Goal: Information Seeking & Learning: Learn about a topic

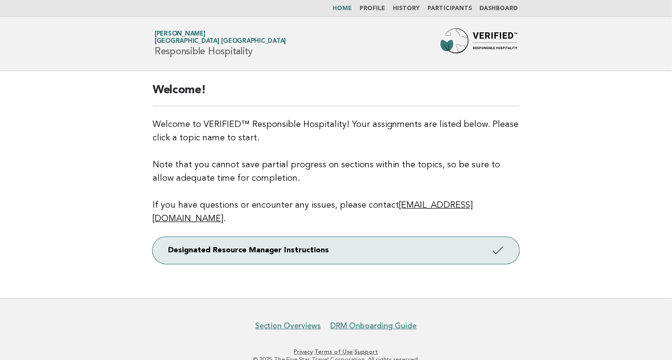
click at [375, 6] on link "Profile" at bounding box center [373, 9] width 26 height 6
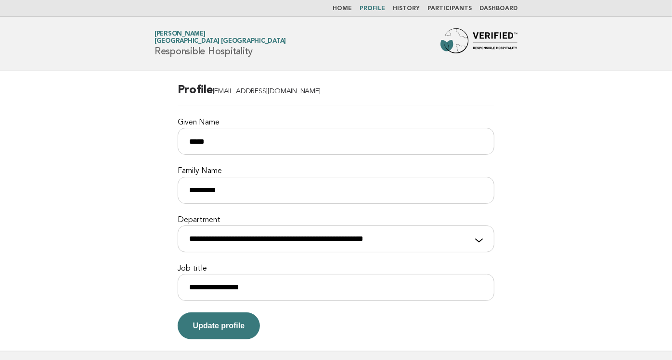
click at [412, 10] on link "History" at bounding box center [406, 9] width 27 height 6
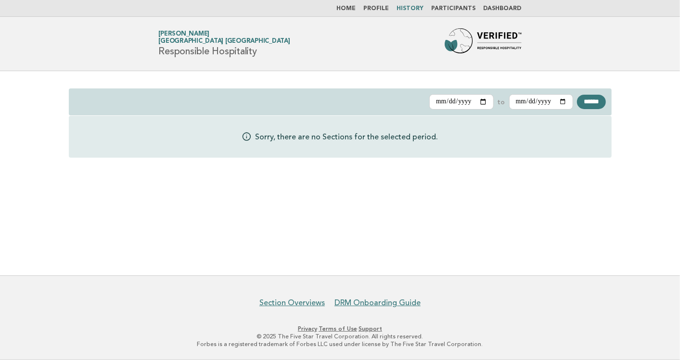
click at [504, 6] on link "Dashboard" at bounding box center [503, 9] width 38 height 6
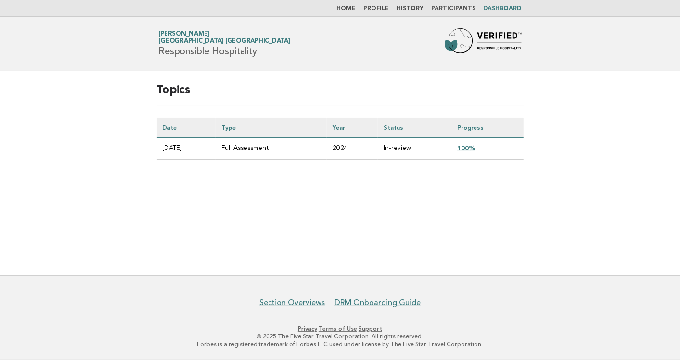
click at [475, 147] on link "100%" at bounding box center [466, 148] width 18 height 8
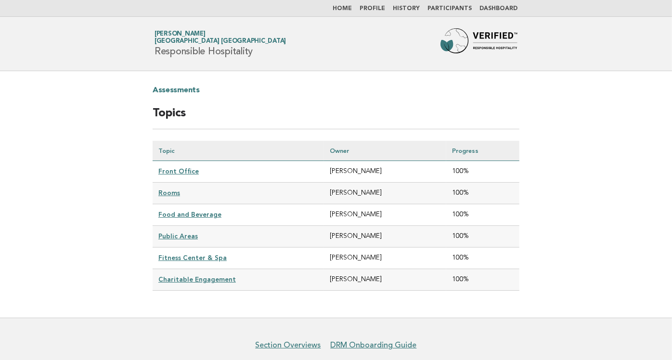
click at [181, 168] on link "Front Office" at bounding box center [178, 171] width 40 height 8
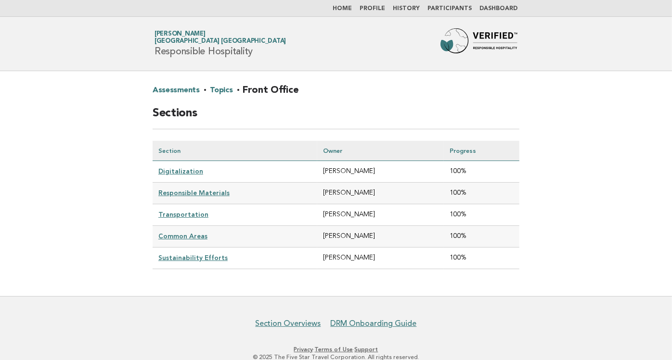
click at [216, 92] on link "Topics" at bounding box center [221, 90] width 23 height 15
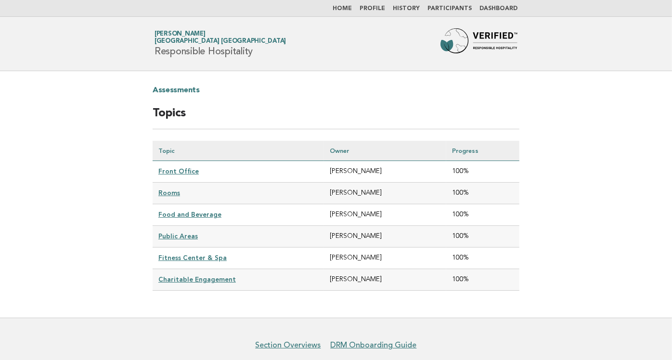
click at [182, 170] on link "Front Office" at bounding box center [178, 171] width 40 height 8
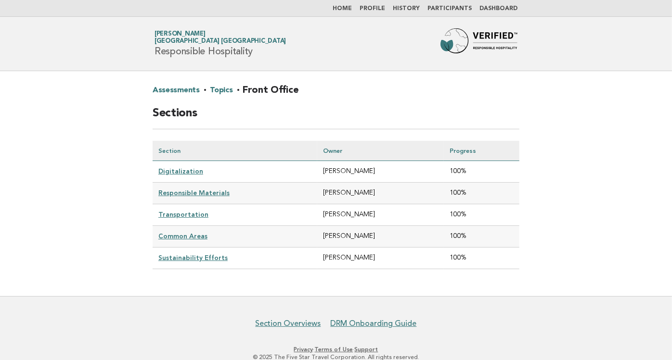
click at [187, 169] on link "Digitalization" at bounding box center [180, 171] width 45 height 8
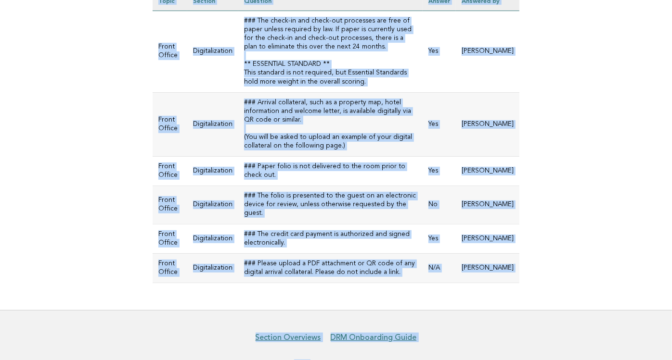
scroll to position [173, 0]
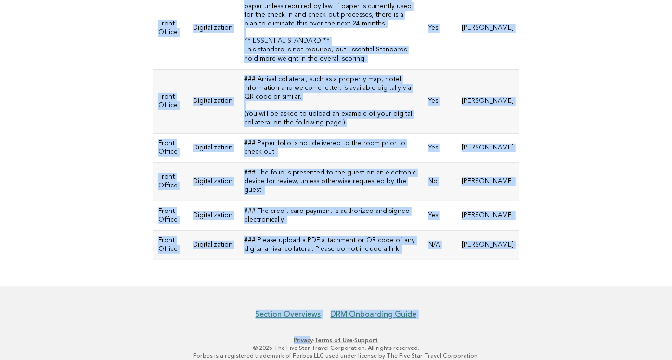
drag, startPoint x: 158, startPoint y: 156, endPoint x: 519, endPoint y: 239, distance: 369.9
click at [519, 239] on table "Topic Section Question Answer Answered by Front Office Digitalization ### The c…" at bounding box center [336, 114] width 367 height 293
copy table "Topic Section Question Answer Answered by Front Office Digitalization ### The c…"
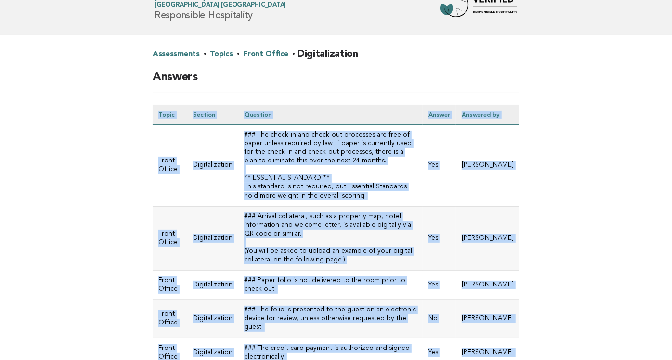
scroll to position [0, 0]
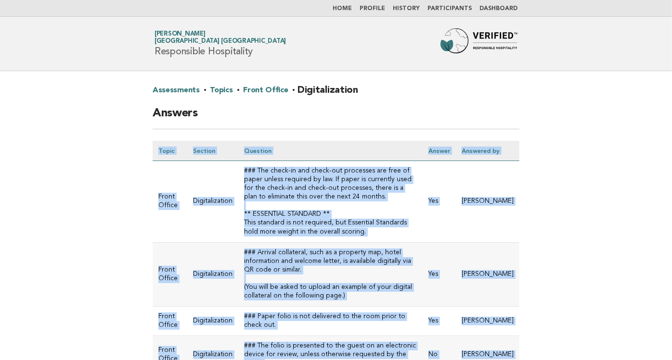
click at [270, 92] on link "Front Office" at bounding box center [265, 90] width 45 height 15
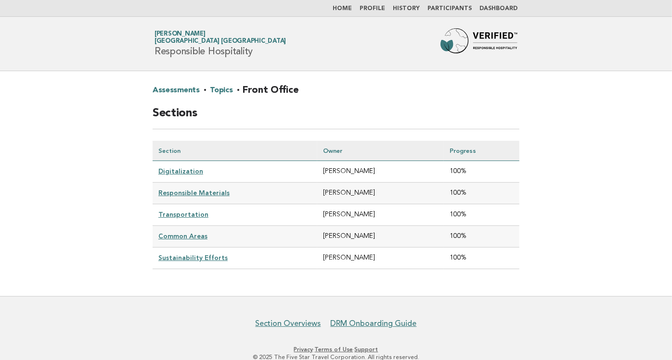
click at [195, 189] on link "Responsible Materials" at bounding box center [193, 193] width 71 height 8
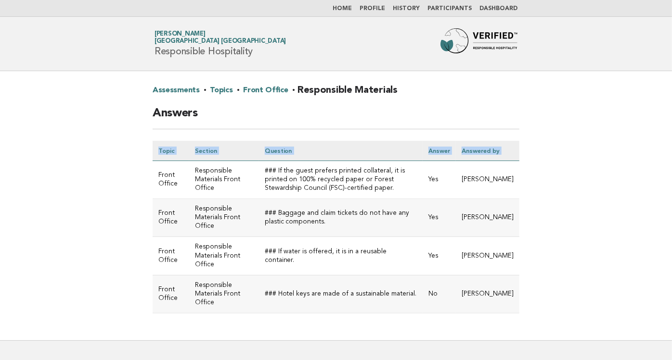
drag, startPoint x: 157, startPoint y: 180, endPoint x: 522, endPoint y: 307, distance: 386.3
click at [522, 307] on div "Assessments · Topics · Front Office · Responsible Materials Answers Topic Secti…" at bounding box center [336, 206] width 390 height 270
copy table "Topic Section Question Answer Answered by"
click at [27, 237] on main "Assessments · Topics · Front Office · Responsible Materials Answers Topic Secti…" at bounding box center [336, 206] width 672 height 270
click at [261, 89] on link "Front Office" at bounding box center [265, 90] width 45 height 15
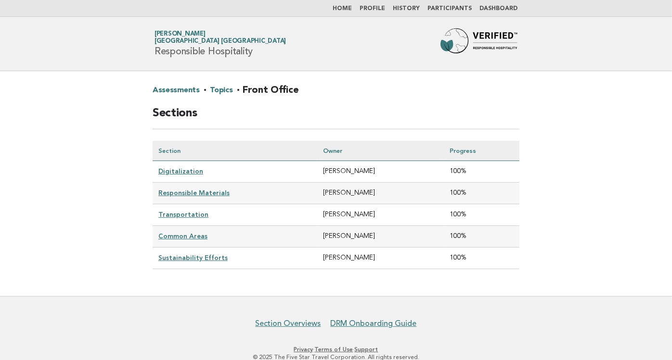
click at [182, 211] on link "Transportation" at bounding box center [183, 215] width 50 height 8
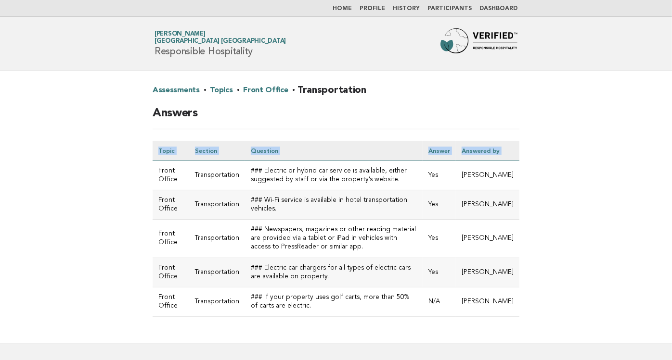
drag, startPoint x: 157, startPoint y: 176, endPoint x: 525, endPoint y: 310, distance: 391.6
click at [525, 310] on div "Assessments · Topics · Front Office · Transportation Answers Topic Section Ques…" at bounding box center [336, 207] width 390 height 273
copy table "Topic Section Question Answer Answered by"
click at [268, 86] on link "Front Office" at bounding box center [265, 90] width 45 height 15
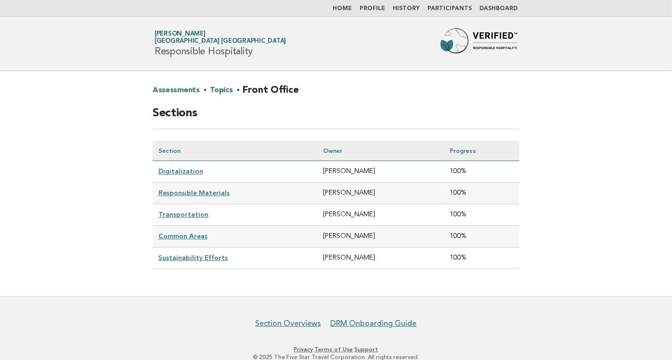
click at [188, 232] on link "Common Areas" at bounding box center [182, 236] width 49 height 8
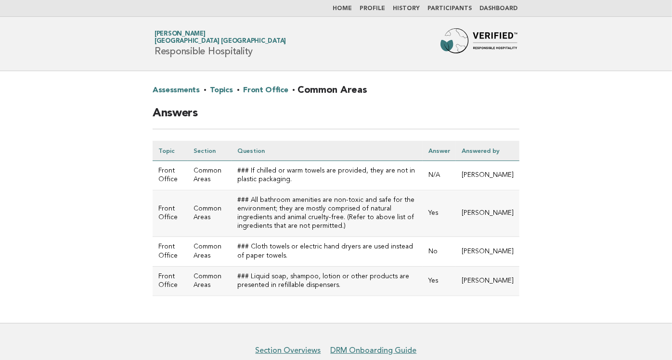
drag, startPoint x: 160, startPoint y: 171, endPoint x: 513, endPoint y: 289, distance: 372.3
click at [513, 289] on tbody "Front Office Common Areas ### If chilled or warm towels are provided, they are …" at bounding box center [336, 228] width 367 height 135
copy tbody "Front Office Common Areas ### If chilled or warm towels are provided, they are …"
click at [267, 90] on link "Front Office" at bounding box center [265, 90] width 45 height 15
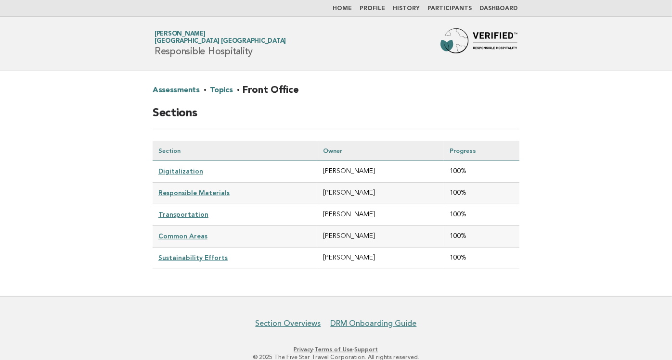
click at [188, 254] on link "Sustainability Efforts" at bounding box center [192, 258] width 69 height 8
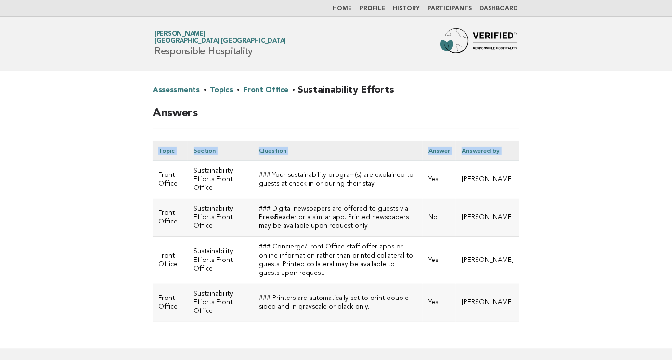
drag, startPoint x: 157, startPoint y: 177, endPoint x: 524, endPoint y: 298, distance: 385.8
click at [524, 298] on div "Assessments · Topics · Front Office · Sustainability Efforts Answers Topic Sect…" at bounding box center [336, 210] width 390 height 278
copy table "Topic Section Question Answer Answered by"
click at [100, 205] on main "Assessments · Topics · Front Office · Sustainability Efforts Answers Topic Sect…" at bounding box center [336, 210] width 672 height 278
click at [246, 90] on link "Front Office" at bounding box center [265, 90] width 45 height 15
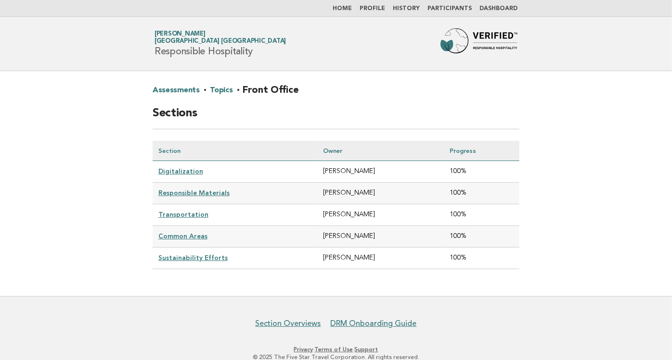
click at [220, 90] on link "Topics" at bounding box center [221, 90] width 23 height 15
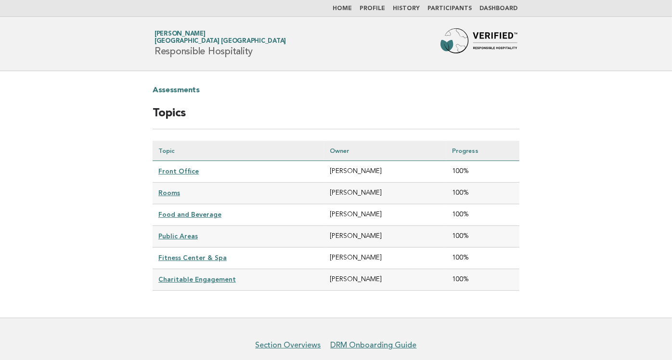
click at [170, 193] on link "Rooms" at bounding box center [169, 193] width 22 height 8
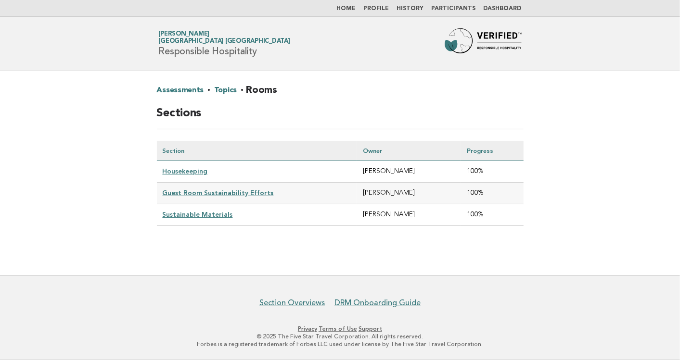
click at [188, 166] on td "Housekeeping" at bounding box center [257, 172] width 201 height 22
click at [190, 169] on link "Housekeeping" at bounding box center [185, 171] width 45 height 8
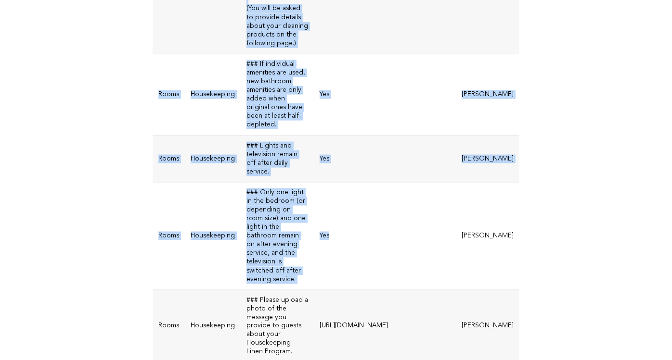
scroll to position [1184, 0]
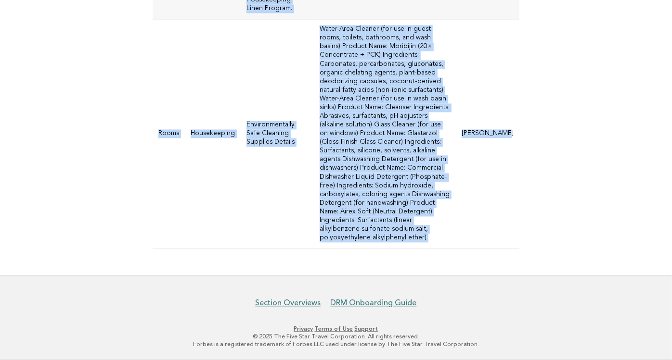
drag, startPoint x: 163, startPoint y: 144, endPoint x: 517, endPoint y: 244, distance: 368.1
copy tbody "ooms Housekeeping ### The hotel offers the opportunity for guests to participat…"
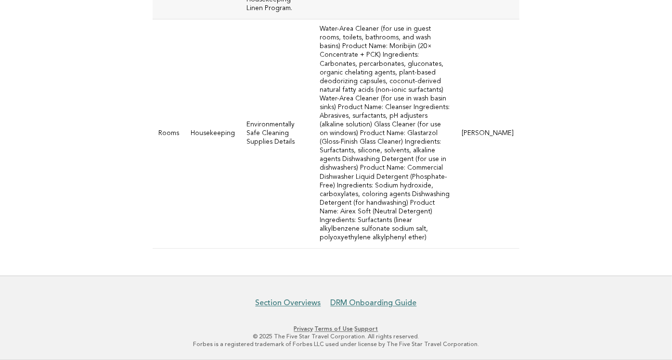
click at [353, 116] on td "Water-Area Cleaner (for use in guest rooms, toilets, bathrooms, and wash basins…" at bounding box center [385, 134] width 142 height 230
click at [287, 108] on td "Environmentally Safe Cleaning Supplies Details" at bounding box center [277, 134] width 73 height 230
click at [269, 169] on td "Environmentally Safe Cleaning Supplies Details" at bounding box center [277, 134] width 73 height 230
drag, startPoint x: 177, startPoint y: 80, endPoint x: 305, endPoint y: 128, distance: 137.2
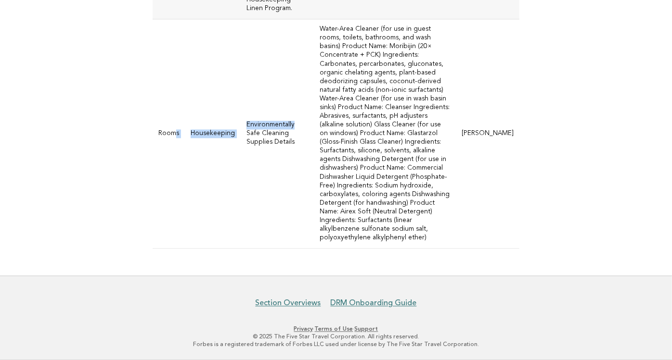
click at [305, 128] on tr "Rooms Housekeeping Environmentally Safe Cleaning Supplies Details Yoko Sugiura" at bounding box center [336, 134] width 367 height 230
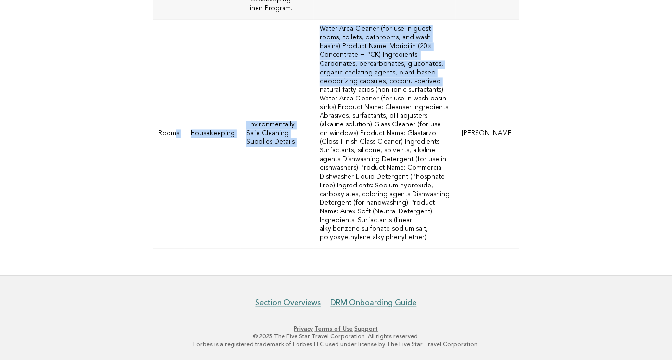
click at [266, 232] on td "Environmentally Safe Cleaning Supplies Details" at bounding box center [277, 134] width 73 height 230
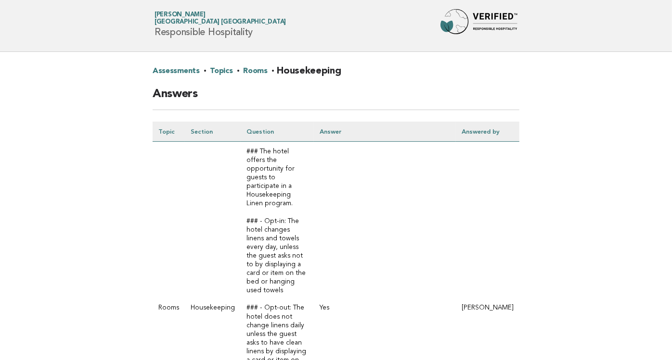
scroll to position [0, 0]
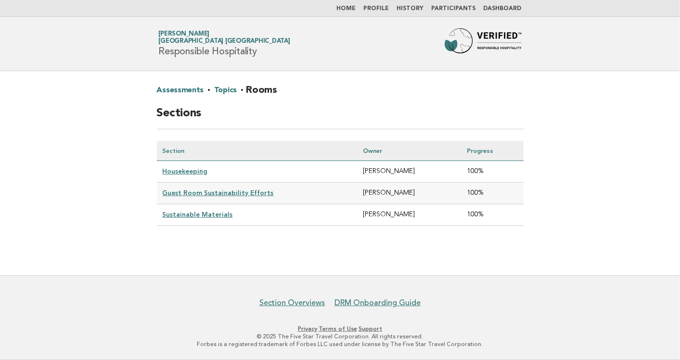
click at [219, 189] on link "Guest Room Sustainability Efforts" at bounding box center [218, 193] width 111 height 8
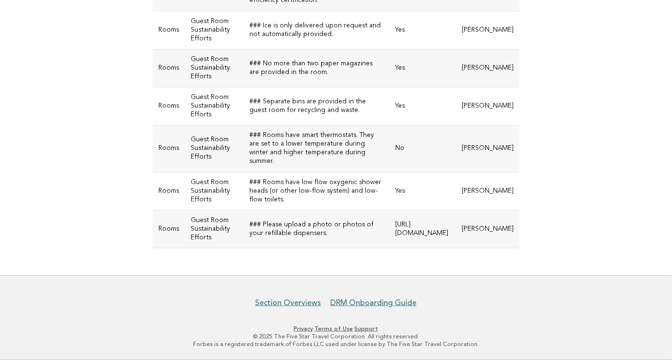
scroll to position [393, 0]
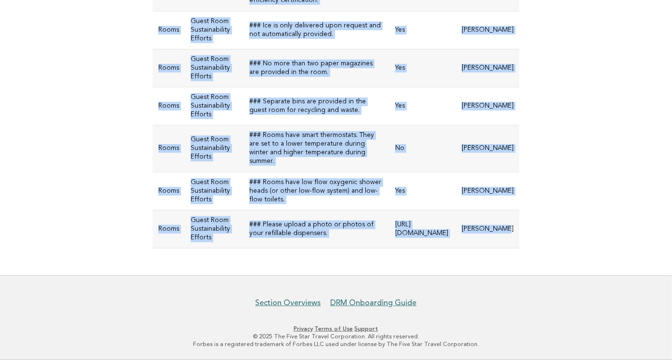
drag, startPoint x: 175, startPoint y: 123, endPoint x: 516, endPoint y: 322, distance: 395.4
click at [516, 249] on tbody "Rooms Guest Room Sustainability Efforts ### There is one robe and one pair of s…" at bounding box center [336, 23] width 367 height 451
copy tbody "s Guest Room Sustainability Efforts ### There is one robe and one pair of slipp…"
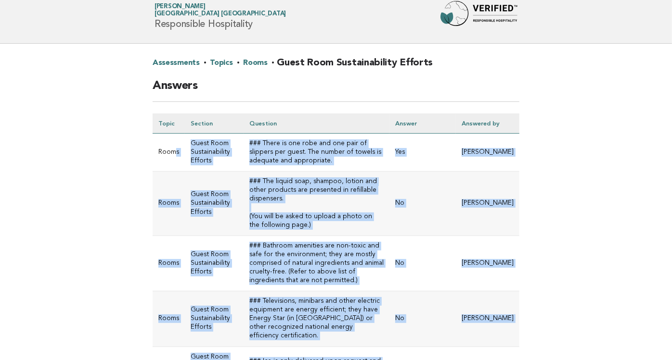
scroll to position [23, 0]
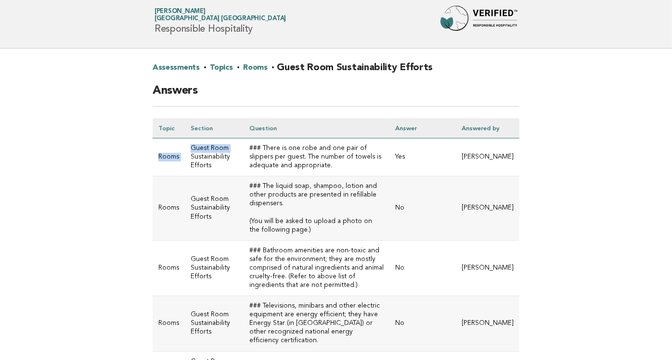
drag, startPoint x: 162, startPoint y: 174, endPoint x: 184, endPoint y: 170, distance: 22.6
click at [184, 170] on tr "Rooms Guest Room Sustainability Efforts ### There is one robe and one pair of s…" at bounding box center [336, 158] width 367 height 38
drag, startPoint x: 184, startPoint y: 170, endPoint x: 166, endPoint y: 181, distance: 21.6
click at [166, 177] on td "Rooms" at bounding box center [169, 158] width 32 height 38
click at [160, 176] on td "Rooms" at bounding box center [169, 158] width 32 height 38
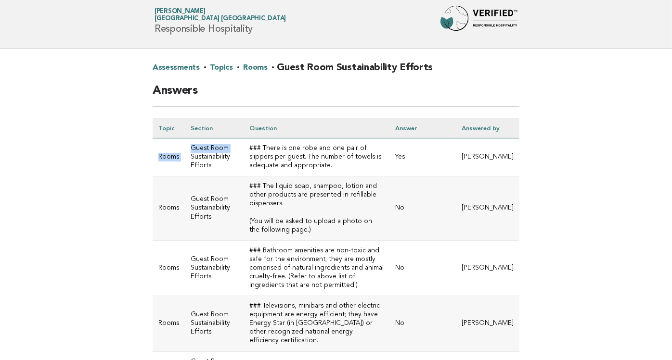
click at [156, 158] on td "Rooms" at bounding box center [169, 158] width 32 height 38
click at [132, 181] on main "Assessments · Topics · Rooms · Guest Room Sustainability Efforts Answers Topic …" at bounding box center [336, 333] width 672 height 568
drag, startPoint x: 158, startPoint y: 173, endPoint x: 180, endPoint y: 173, distance: 21.7
click at [180, 173] on td "Rooms" at bounding box center [169, 158] width 32 height 38
copy td "Rooms"
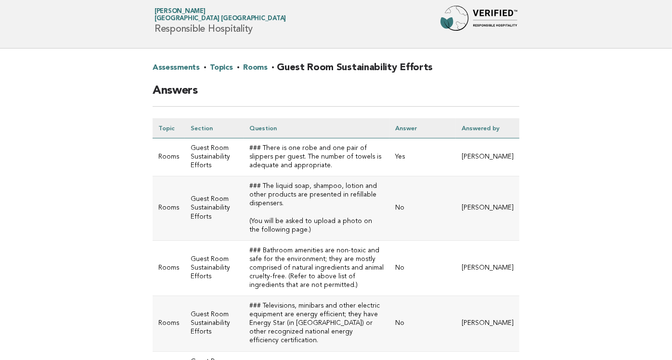
click at [244, 241] on td "### The liquid soap, shampoo, lotion and other products are presented in refill…" at bounding box center [317, 209] width 146 height 64
click at [252, 64] on link "Rooms" at bounding box center [255, 67] width 25 height 15
click at [267, 166] on td "### There is one robe and one pair of slippers per guest. The number of towels …" at bounding box center [317, 158] width 146 height 38
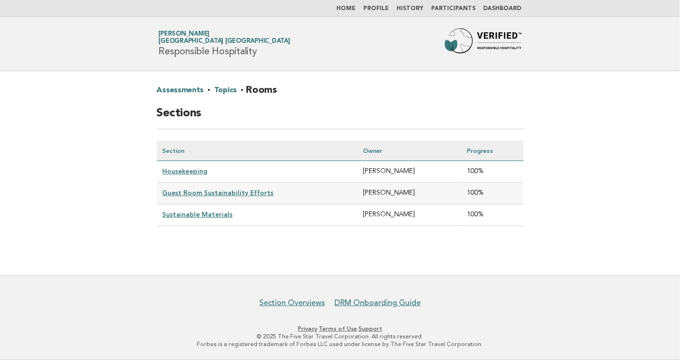
click at [209, 213] on link "Sustainable Materials" at bounding box center [198, 215] width 70 height 8
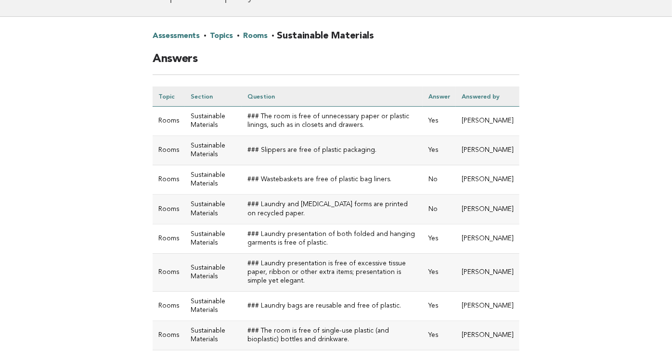
scroll to position [82, 0]
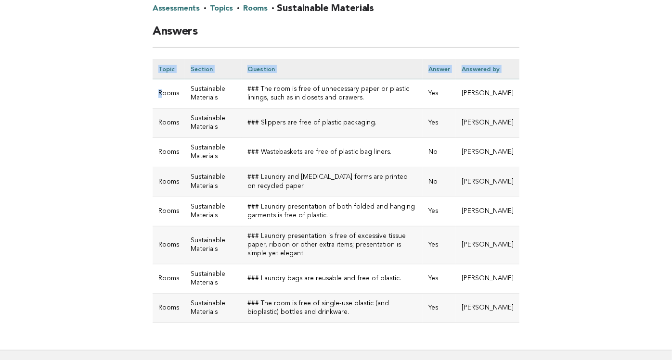
drag, startPoint x: 162, startPoint y: 95, endPoint x: 352, endPoint y: 334, distance: 305.2
click at [352, 334] on div "Assessments · Topics · Rooms · Sustainable Materials Answers Topic Section Ques…" at bounding box center [336, 169] width 390 height 361
drag, startPoint x: 156, startPoint y: 102, endPoint x: 542, endPoint y: 283, distance: 426.5
click at [542, 283] on main "Assessments · Topics · Rooms · Sustainable Materials Answers Topic Section Ques…" at bounding box center [336, 169] width 672 height 361
copy table "Topic Section Question Answer Answered by"
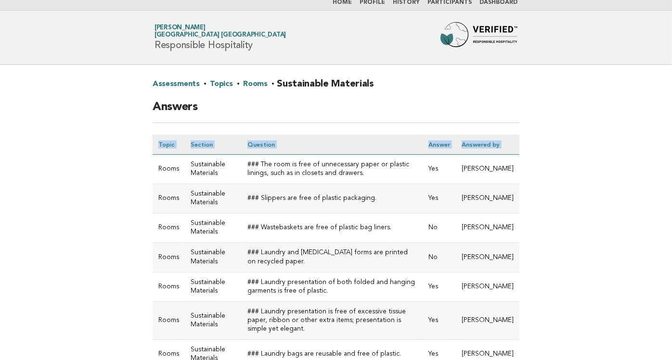
scroll to position [0, 0]
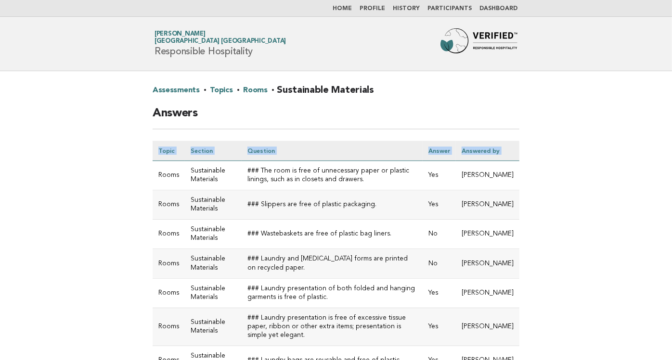
click at [251, 84] on link "Rooms" at bounding box center [255, 90] width 25 height 15
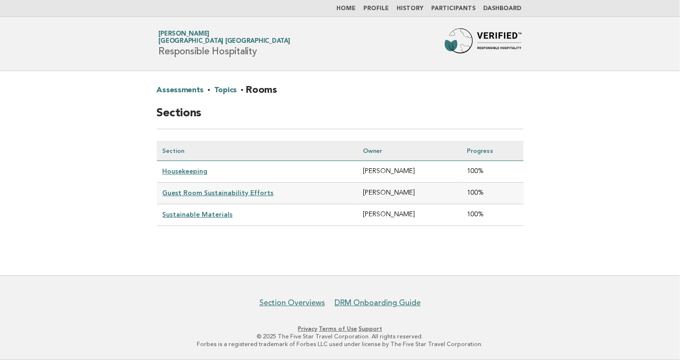
click at [226, 90] on link "Topics" at bounding box center [225, 90] width 23 height 15
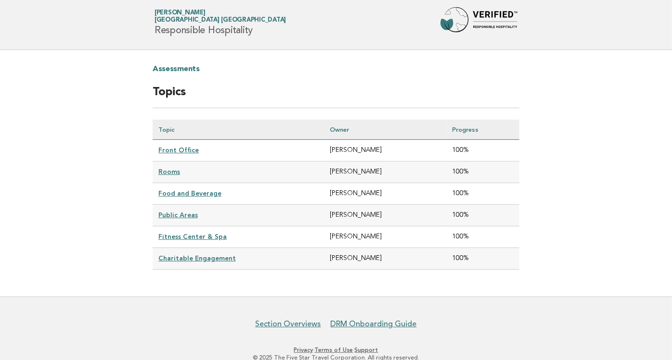
scroll to position [22, 0]
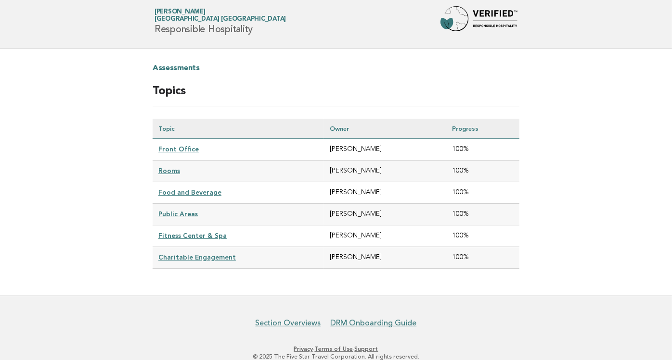
click at [164, 167] on link "Rooms" at bounding box center [169, 171] width 22 height 8
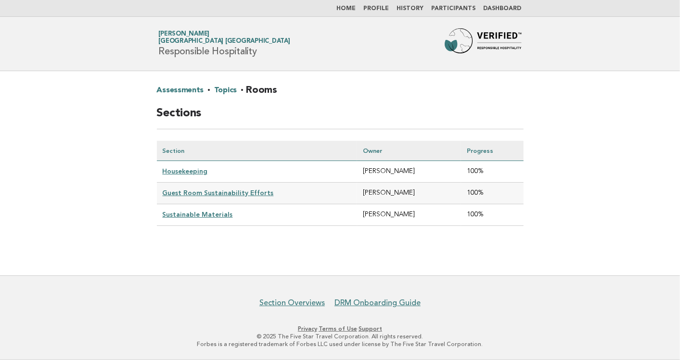
click at [222, 90] on link "Topics" at bounding box center [225, 90] width 23 height 15
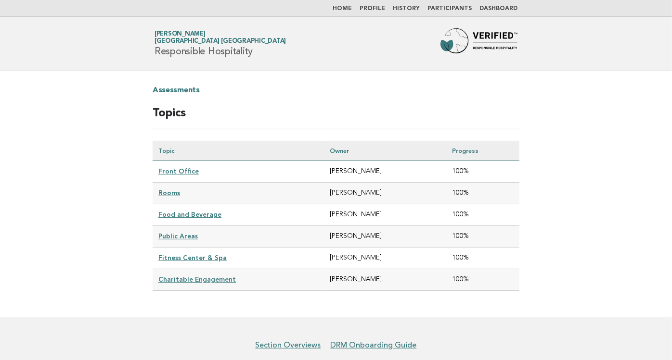
click at [190, 211] on link "Food and Beverage" at bounding box center [189, 215] width 63 height 8
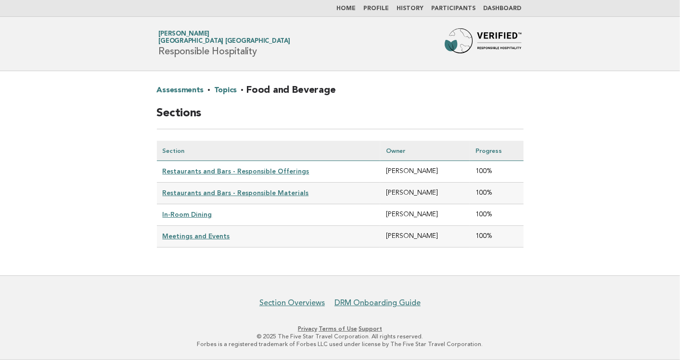
click at [220, 169] on link "Restaurants and Bars - Responsible Offerings" at bounding box center [236, 171] width 147 height 8
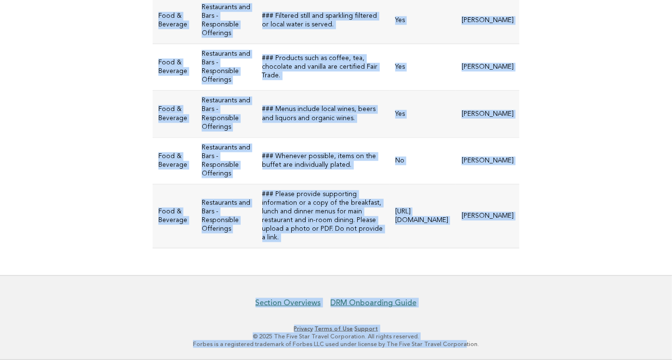
scroll to position [899, 0]
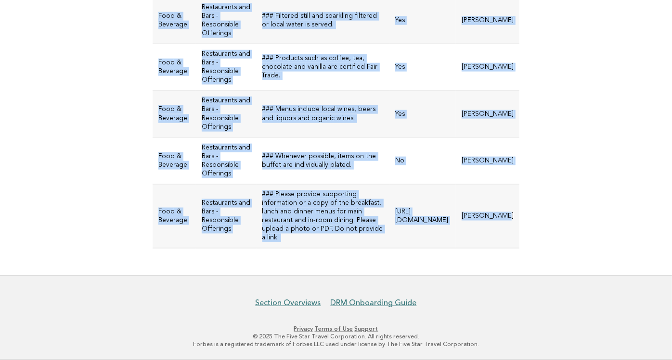
drag, startPoint x: 168, startPoint y: 204, endPoint x: 515, endPoint y: 216, distance: 346.8
copy tbody "ood & Beverage Restaurants and Bars - Responsible Offerings ### Food and bevera…"
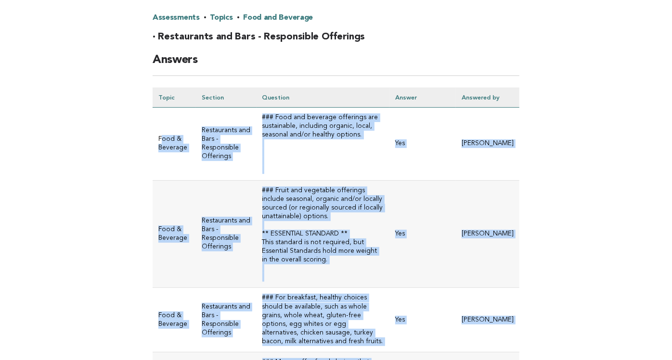
scroll to position [0, 0]
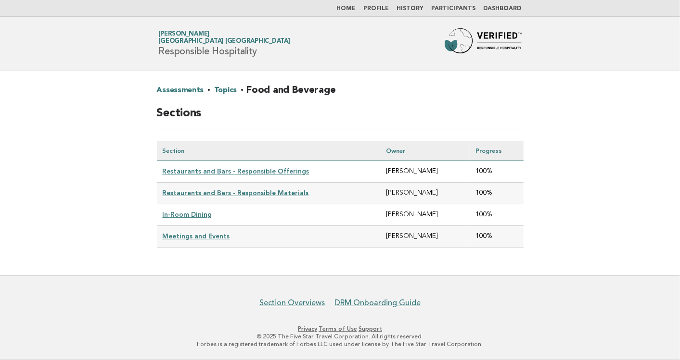
click at [280, 193] on link "Restaurants and Bars - Responsible Materials" at bounding box center [236, 193] width 146 height 8
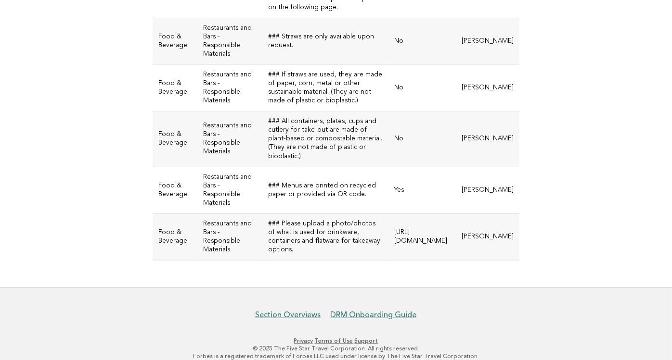
scroll to position [495, 0]
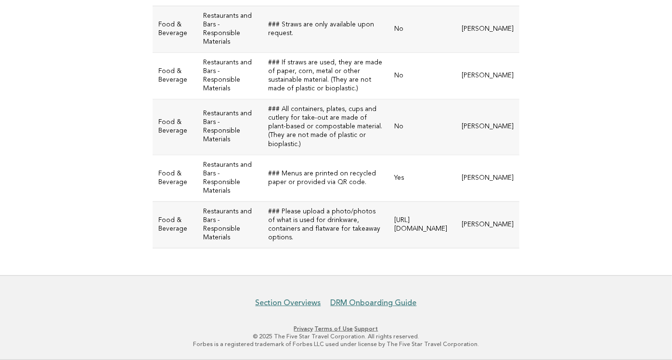
drag, startPoint x: 157, startPoint y: 199, endPoint x: 526, endPoint y: 239, distance: 370.4
copy table "Topic Section Question Answer Answered by"
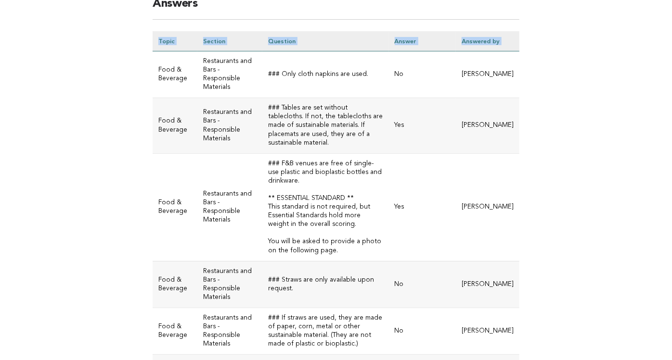
scroll to position [0, 0]
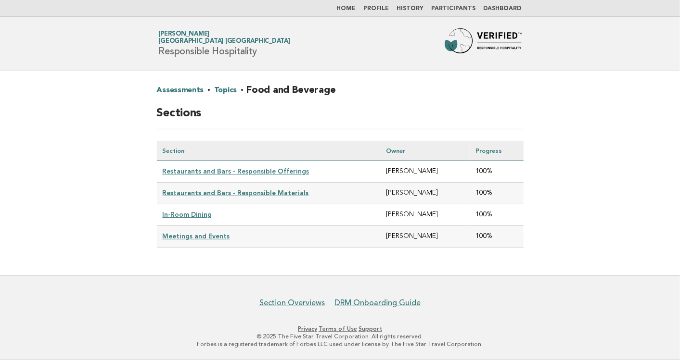
click at [201, 211] on link "In-Room Dining" at bounding box center [188, 215] width 50 height 8
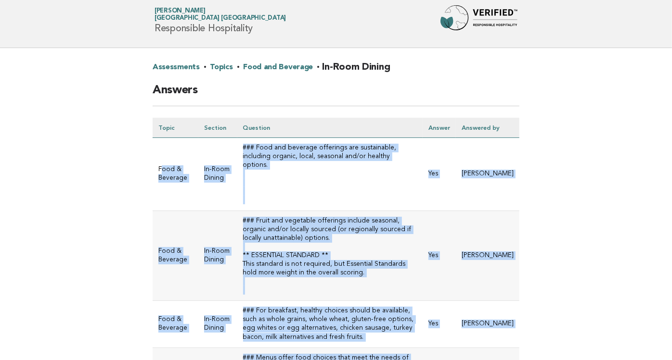
scroll to position [92, 0]
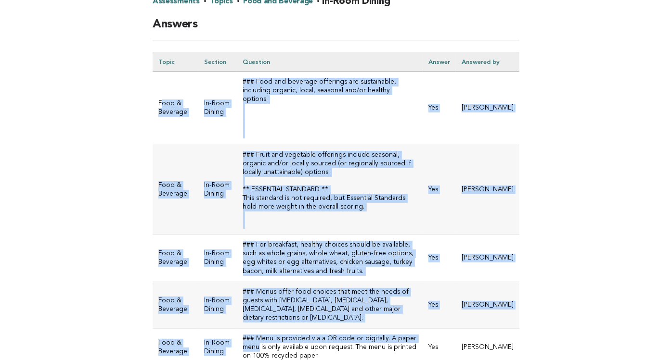
drag, startPoint x: 162, startPoint y: 178, endPoint x: 430, endPoint y: 360, distance: 324.3
click at [430, 360] on html "Home Profile History Participants Dashboard Forbes Travel Guide Keiko Kawashima…" at bounding box center [336, 209] width 672 height 597
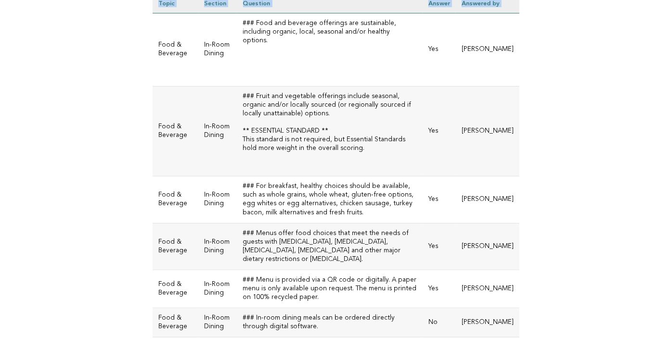
scroll to position [226, 0]
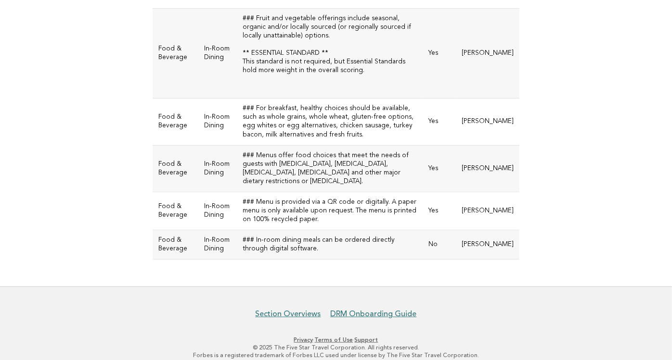
drag, startPoint x: 157, startPoint y: 103, endPoint x: 533, endPoint y: 245, distance: 402.3
click at [533, 245] on main "Assessments · Topics · Food and Beverage · In-Room Dining Answers Topic Section…" at bounding box center [336, 66] width 672 height 441
copy table "Topic Section Question Answer Answered by"
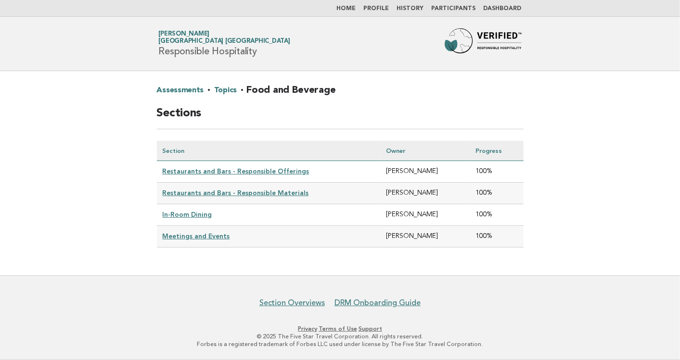
click at [181, 232] on link "Meetings and Events" at bounding box center [196, 236] width 67 height 8
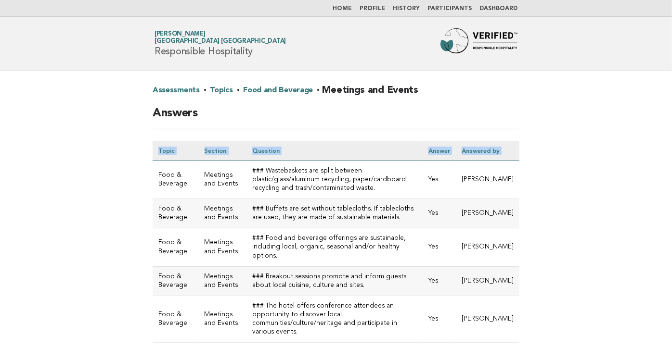
drag, startPoint x: 158, startPoint y: 182, endPoint x: 591, endPoint y: 304, distance: 450.0
click at [591, 304] on main "Assessments · Topics · Food and Beverage · Meetings and Events Answers Topic Se…" at bounding box center [336, 220] width 672 height 299
copy table "Topic Section Question Answer Answered by"
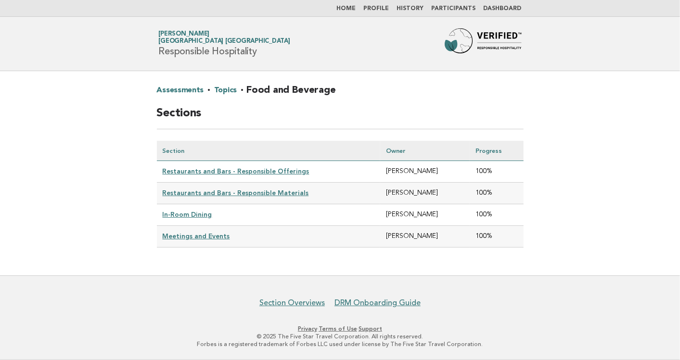
click at [225, 91] on link "Topics" at bounding box center [225, 90] width 23 height 15
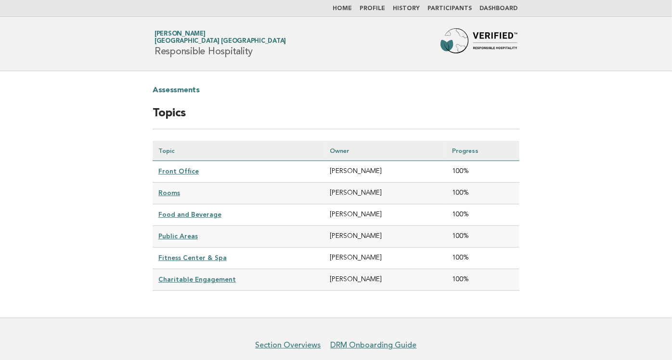
click at [201, 212] on link "Food and Beverage" at bounding box center [189, 215] width 63 height 8
click at [180, 234] on link "Public Areas" at bounding box center [177, 236] width 39 height 8
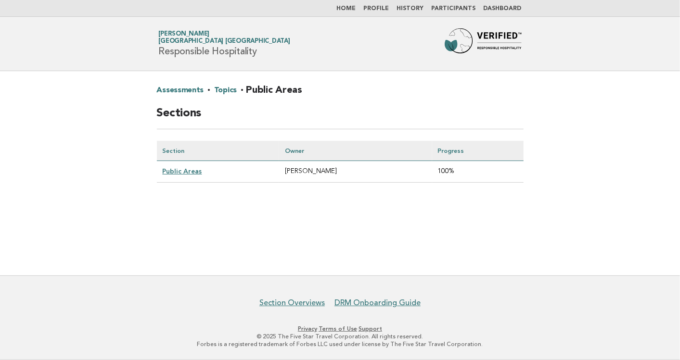
click at [191, 171] on link "Public Areas" at bounding box center [182, 171] width 39 height 8
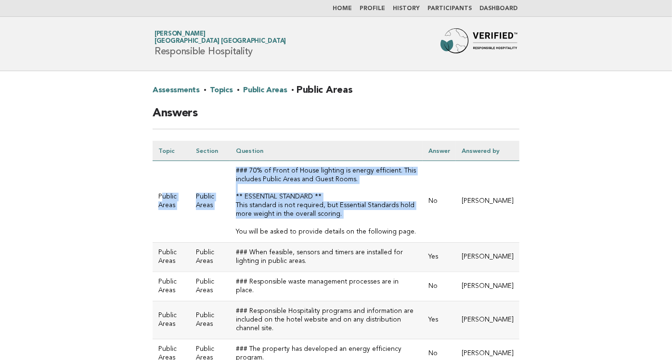
drag, startPoint x: 163, startPoint y: 167, endPoint x: 342, endPoint y: 226, distance: 188.3
click at [342, 226] on tr "Public Areas Public Areas ### 70% of Front of House lighting is energy efficien…" at bounding box center [336, 202] width 367 height 82
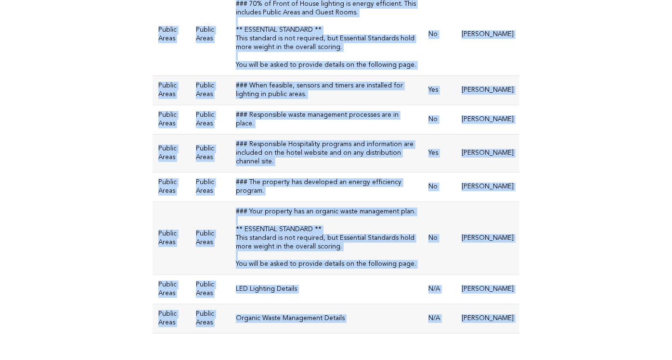
scroll to position [250, 0]
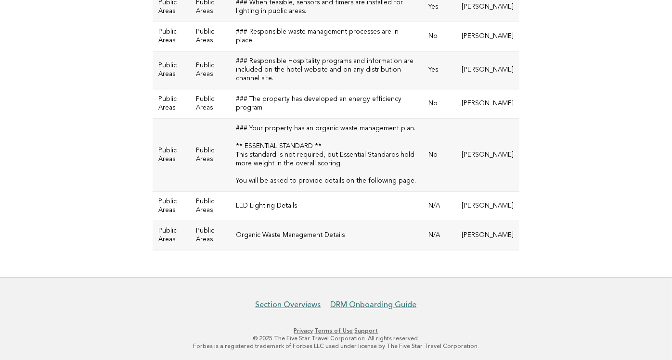
drag, startPoint x: 158, startPoint y: 194, endPoint x: 551, endPoint y: 236, distance: 394.5
click at [551, 236] on main "Assessments · Topics · Public Areas · Public Areas Answers Topic Section Questi…" at bounding box center [336, 49] width 672 height 457
copy table "Topic Section Question Answer Answered by"
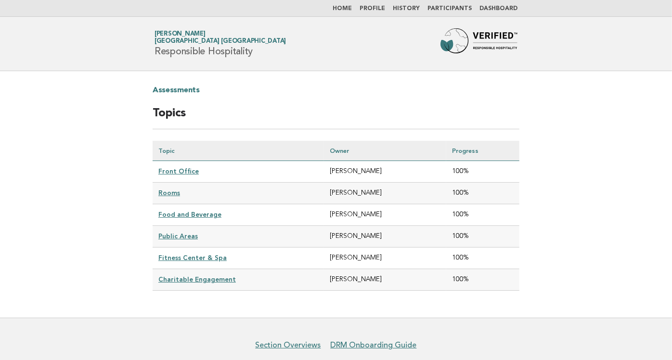
click at [176, 254] on link "Fitness Center & Spa" at bounding box center [192, 258] width 68 height 8
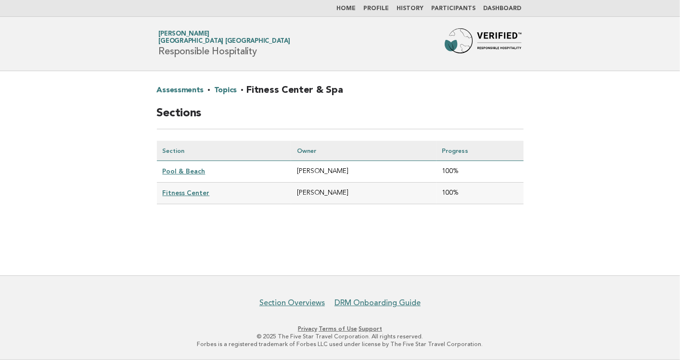
click at [194, 172] on link "Pool & Beach" at bounding box center [184, 171] width 43 height 8
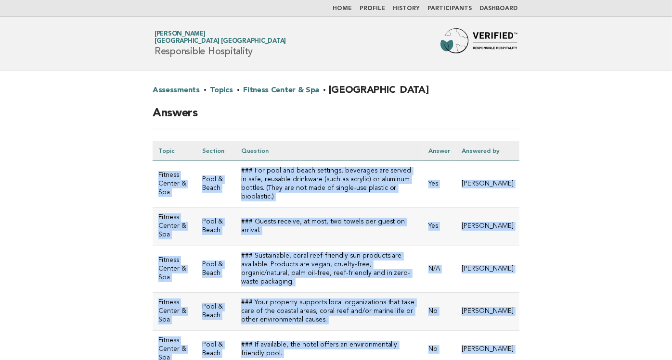
scroll to position [109, 0]
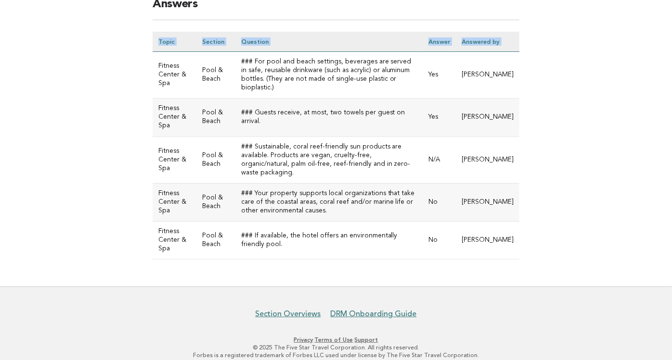
drag, startPoint x: 158, startPoint y: 179, endPoint x: 569, endPoint y: 226, distance: 413.8
click at [569, 226] on main "Assessments · Topics · Fitness Center & Spa · Pool & Beach Answers Topic Sectio…" at bounding box center [336, 124] width 672 height 325
copy table "Topic Section Question Answer Answered by"
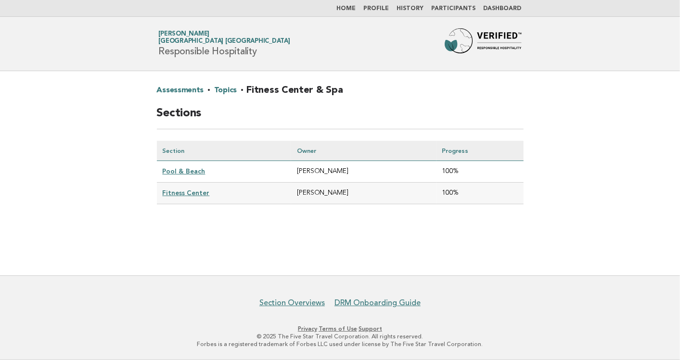
click at [193, 189] on link "Fitness Center" at bounding box center [186, 193] width 47 height 8
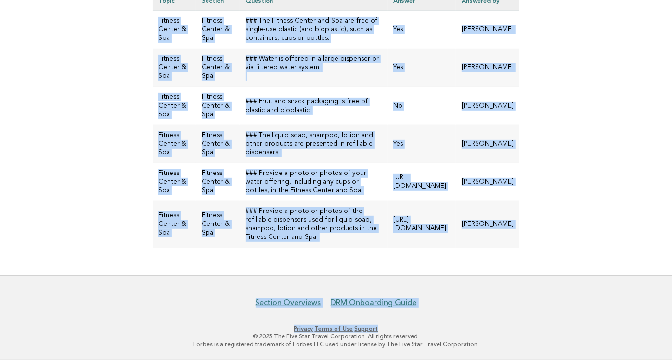
scroll to position [226, 0]
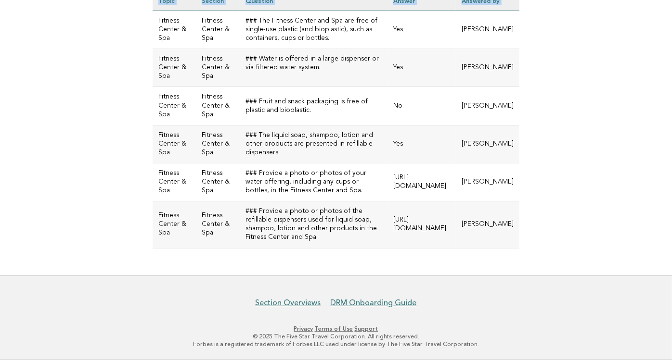
drag, startPoint x: 155, startPoint y: 186, endPoint x: 549, endPoint y: 217, distance: 394.9
click at [549, 217] on main "Assessments · Topics · Fitness Center & Spa · Fitness Center Answers Topic Sect…" at bounding box center [336, 98] width 672 height 355
copy table "Topic Section Question Answer Answered by"
click at [80, 139] on main "Assessments · Topics · Fitness Center & Spa · Fitness Center Answers Topic Sect…" at bounding box center [336, 98] width 672 height 355
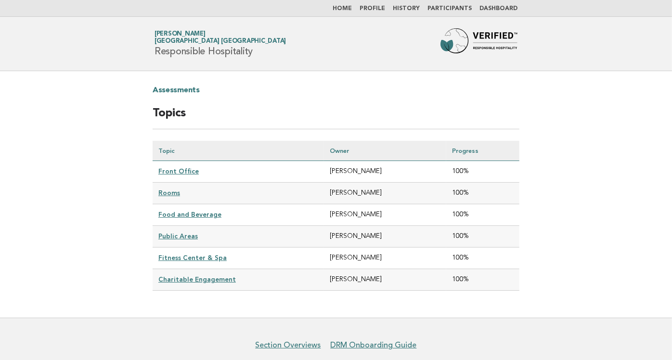
click at [206, 276] on link "Charitable Engagement" at bounding box center [196, 280] width 77 height 8
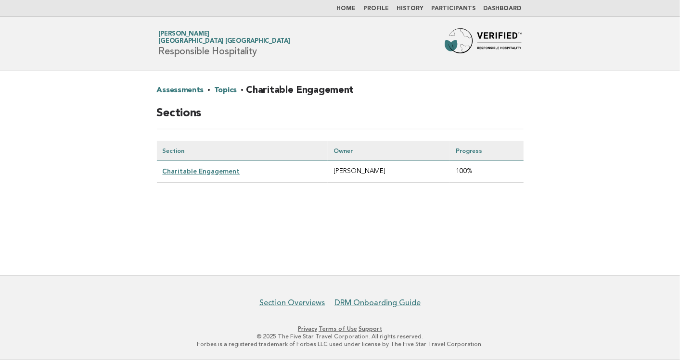
click at [212, 172] on link "Charitable Engagement" at bounding box center [201, 171] width 77 height 8
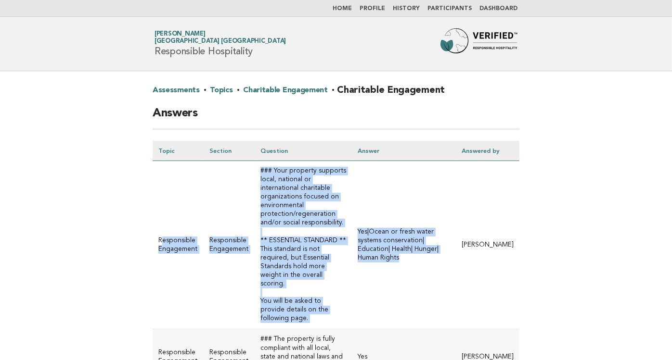
drag, startPoint x: 162, startPoint y: 177, endPoint x: 401, endPoint y: 321, distance: 279.6
click at [401, 321] on tr "Responsible Engagement Responsible Engagement ### Your property supports local,…" at bounding box center [336, 245] width 367 height 168
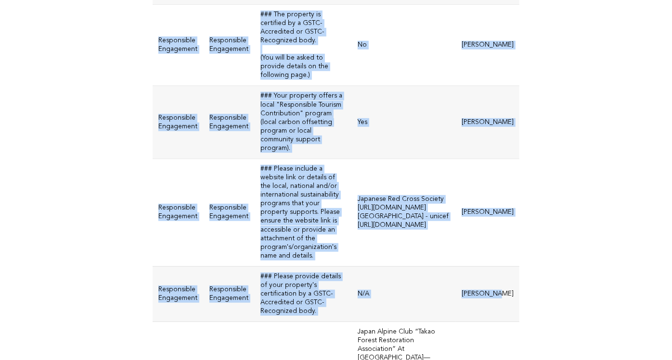
scroll to position [656, 0]
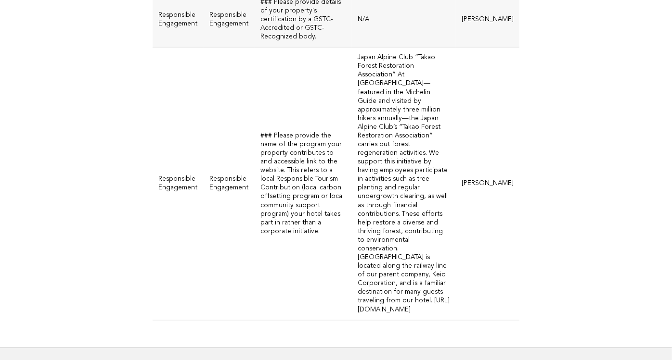
drag, startPoint x: 154, startPoint y: 184, endPoint x: 520, endPoint y: 249, distance: 371.5
copy table "Topic Section Question Answer Answered by"
